Goal: Information Seeking & Learning: Learn about a topic

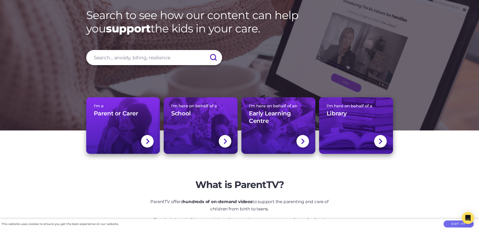
scroll to position [50, 0]
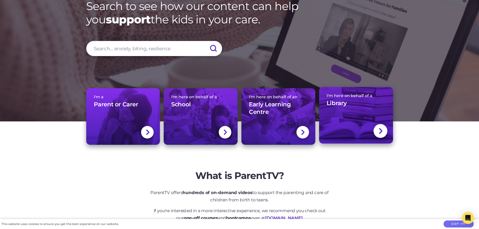
click at [342, 106] on h3 "Library" at bounding box center [337, 104] width 20 height 8
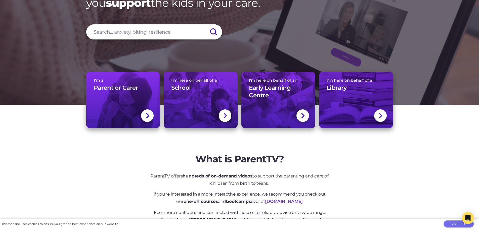
scroll to position [75, 0]
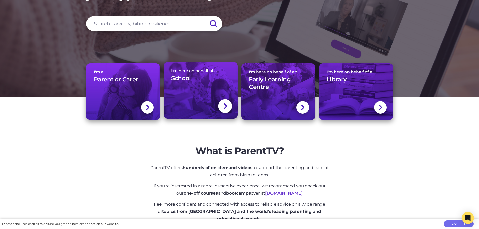
click at [193, 100] on link "I'm here on behalf of a School" at bounding box center [201, 90] width 74 height 57
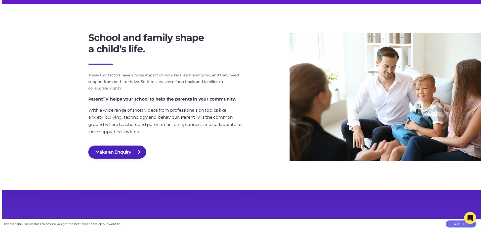
scroll to position [251, 0]
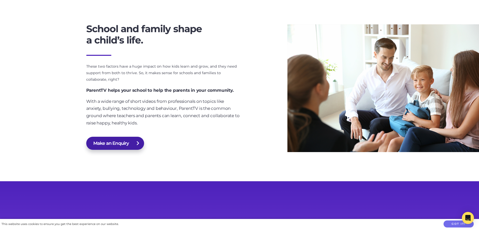
click at [111, 144] on button "Make an Enquiry" at bounding box center [115, 143] width 58 height 13
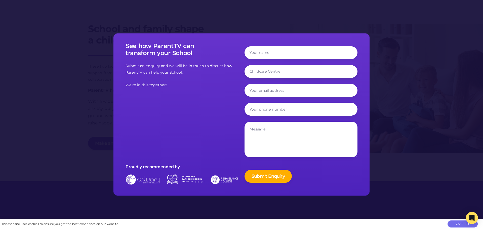
click at [254, 70] on input "text" at bounding box center [300, 71] width 113 height 13
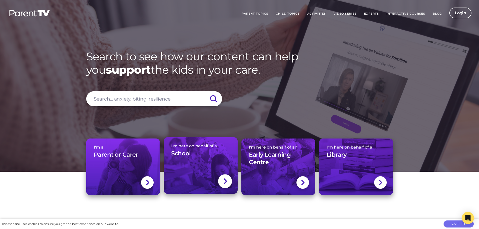
scroll to position [75, 0]
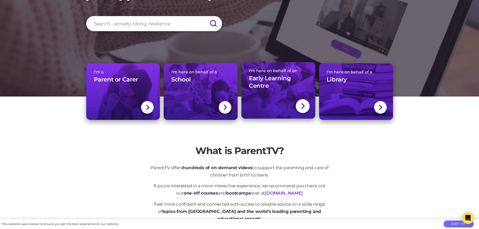
click at [276, 94] on link "I'm here on behalf of an Early Learning Centre" at bounding box center [278, 90] width 74 height 57
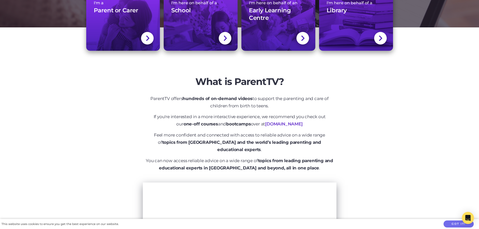
scroll to position [151, 0]
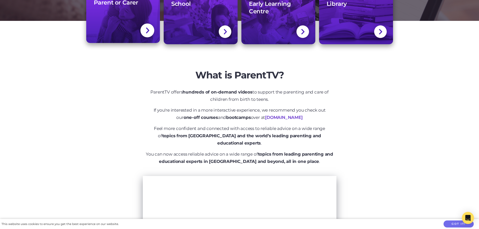
click at [133, 35] on link "I'm a Parent or Carer" at bounding box center [123, 14] width 74 height 57
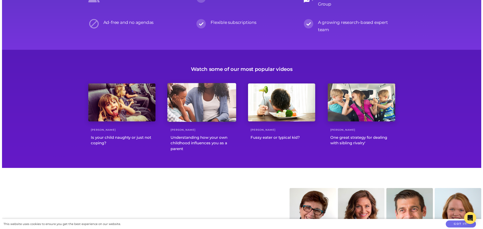
scroll to position [654, 0]
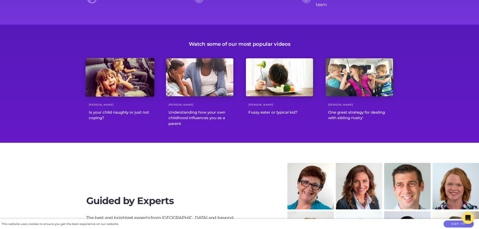
click at [133, 113] on div "Is your child naughty or just not coping?" at bounding box center [119, 115] width 67 height 11
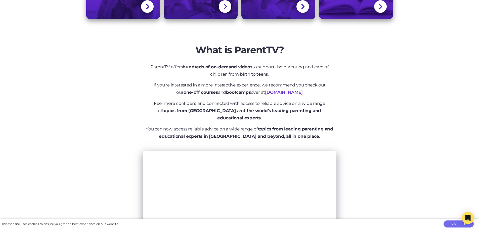
scroll to position [201, 0]
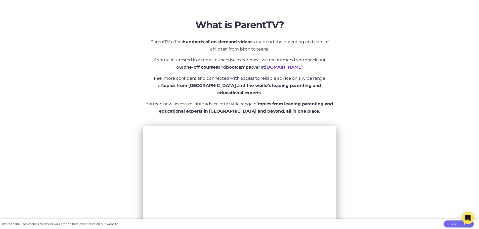
click at [265, 68] on link "[DOMAIN_NAME]" at bounding box center [283, 67] width 37 height 5
